Goal: Navigation & Orientation: Understand site structure

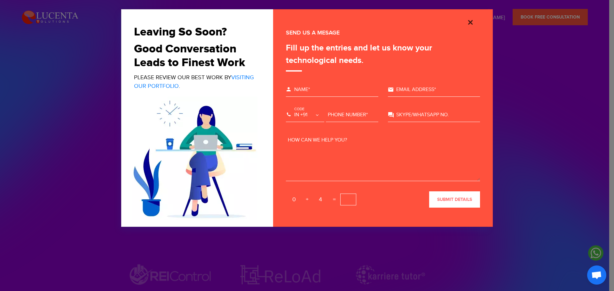
click at [472, 22] on img "Close" at bounding box center [471, 23] width 8 height 8
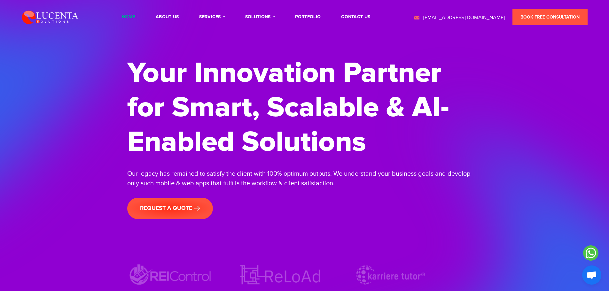
click at [135, 16] on link "Home" at bounding box center [128, 17] width 13 height 4
click at [169, 19] on link "About Us" at bounding box center [167, 17] width 23 height 4
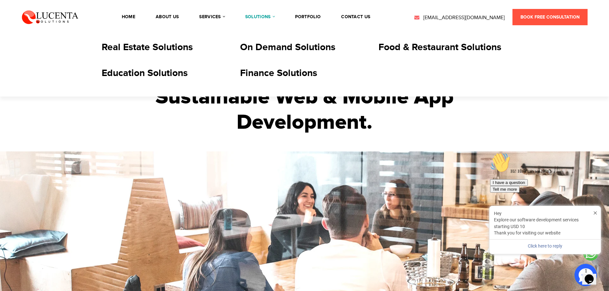
click at [275, 15] on link "solutions" at bounding box center [259, 17] width 29 height 4
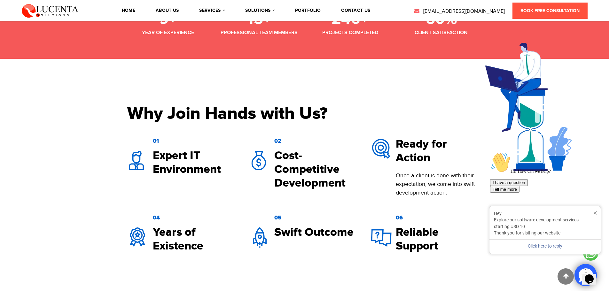
scroll to position [576, 0]
